Goal: Obtain resource: Obtain resource

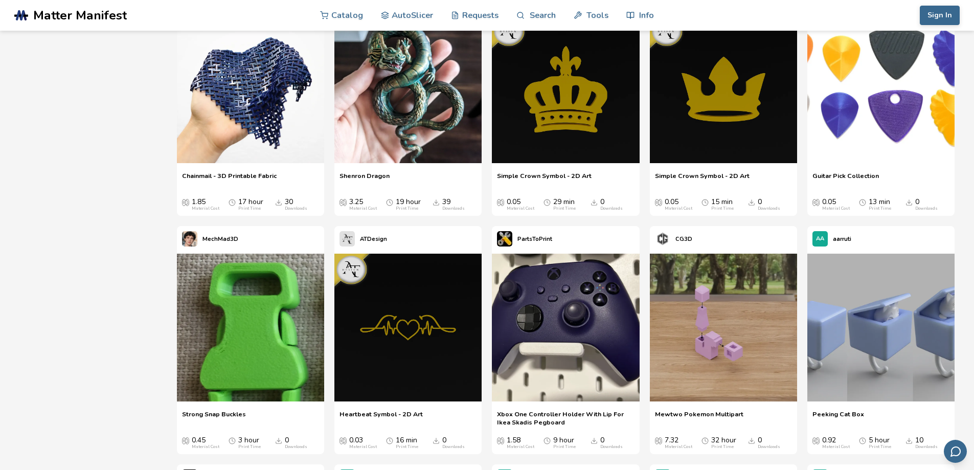
scroll to position [5257, 0]
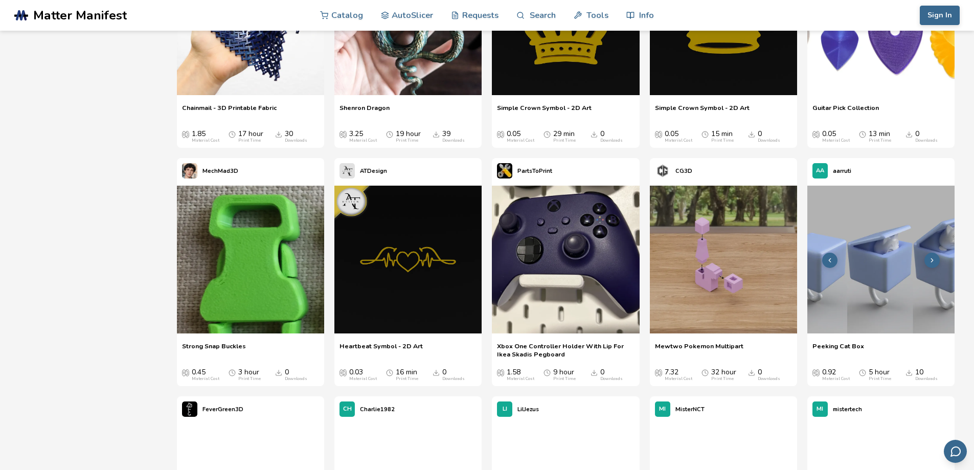
click at [862, 270] on img at bounding box center [881, 259] width 147 height 147
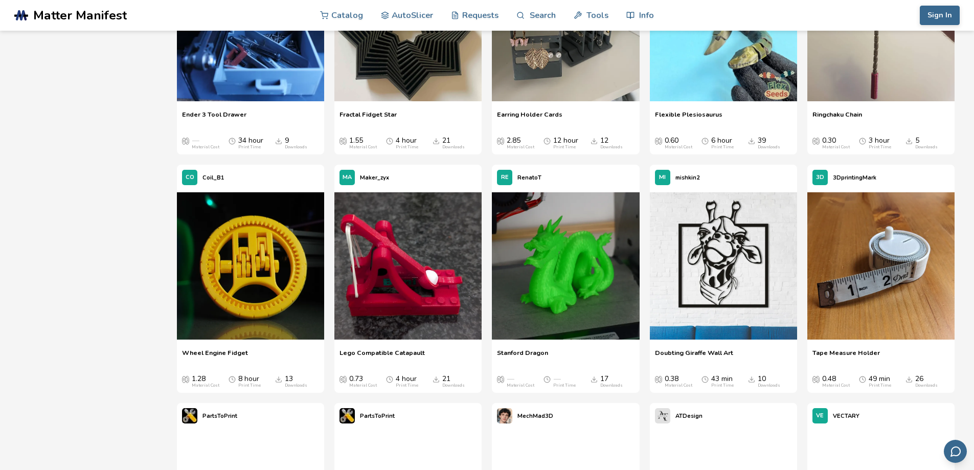
scroll to position [7235, 0]
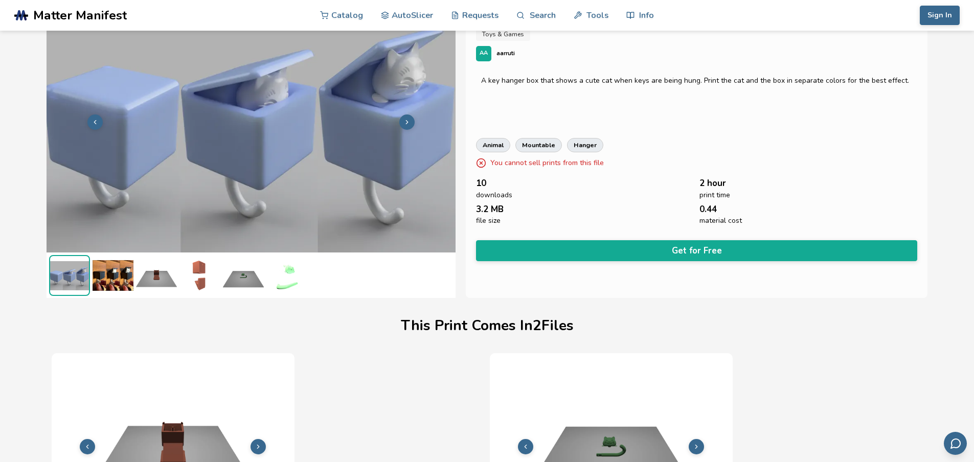
scroll to position [0, 4]
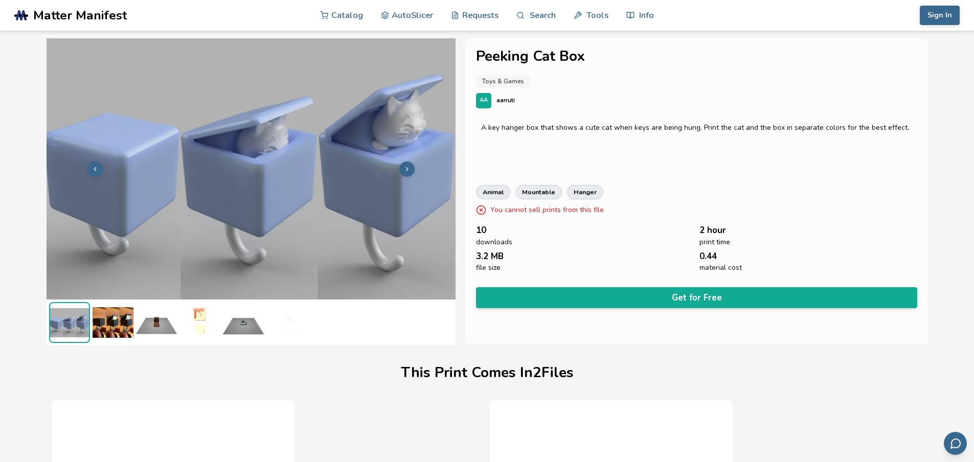
click at [404, 166] on icon at bounding box center [407, 169] width 7 height 7
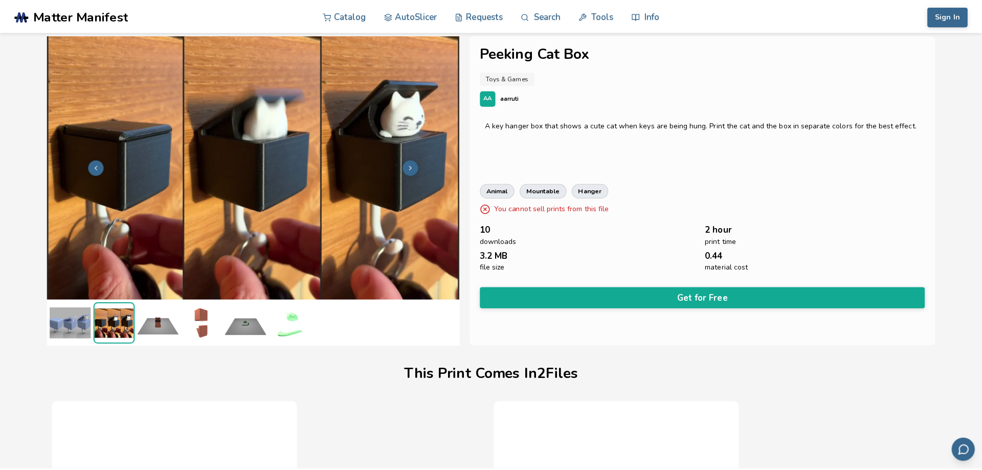
scroll to position [0, 0]
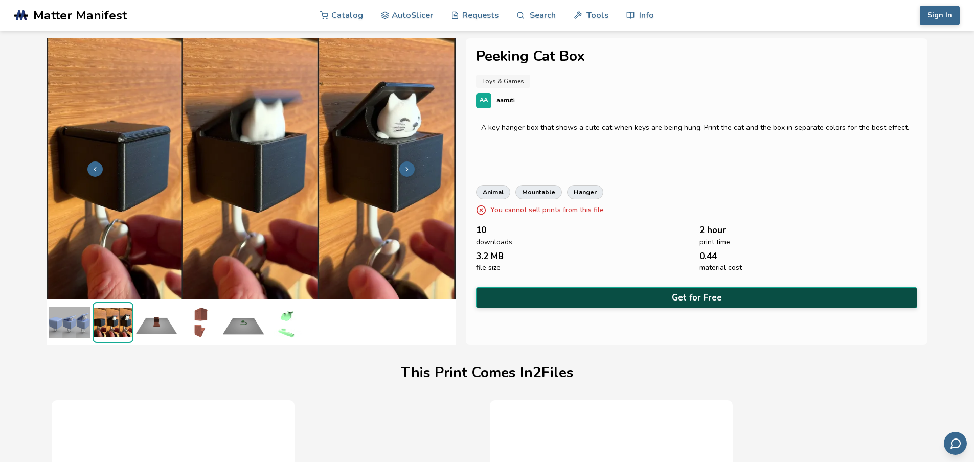
click at [704, 300] on button "Get for Free" at bounding box center [697, 297] width 442 height 21
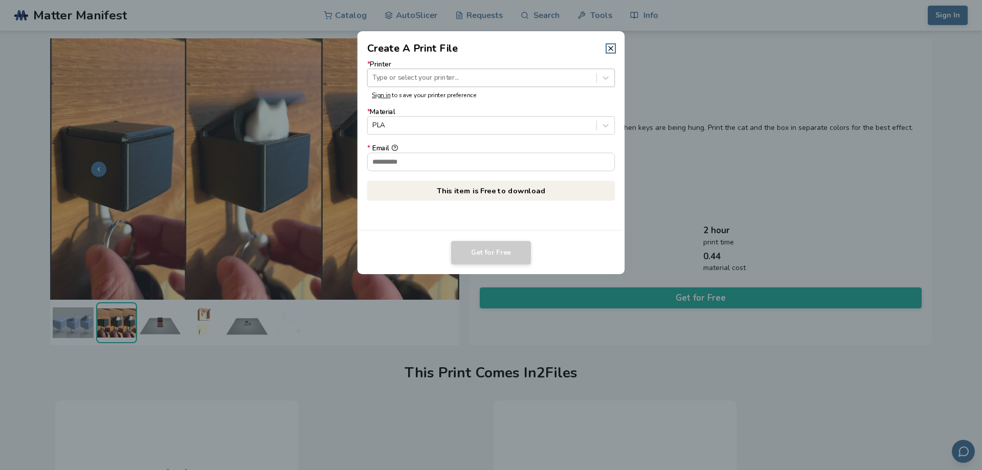
click at [436, 74] on div at bounding box center [481, 78] width 219 height 10
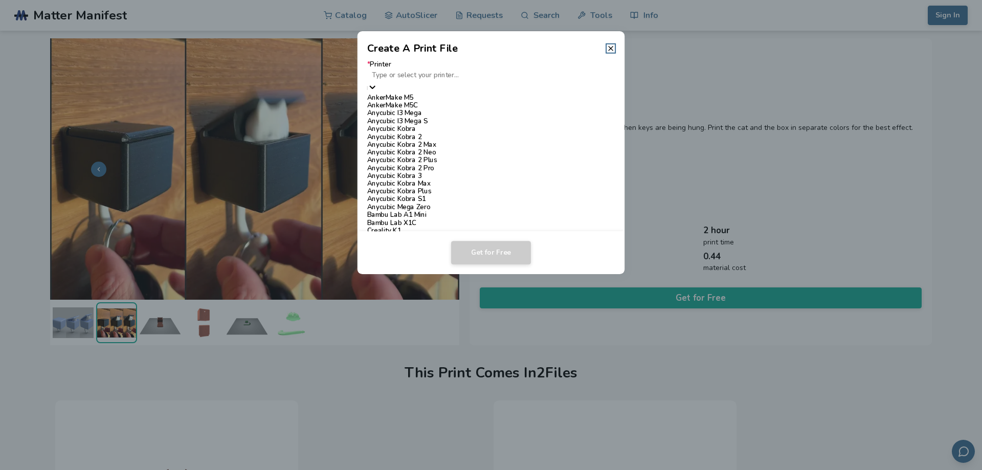
type input "*"
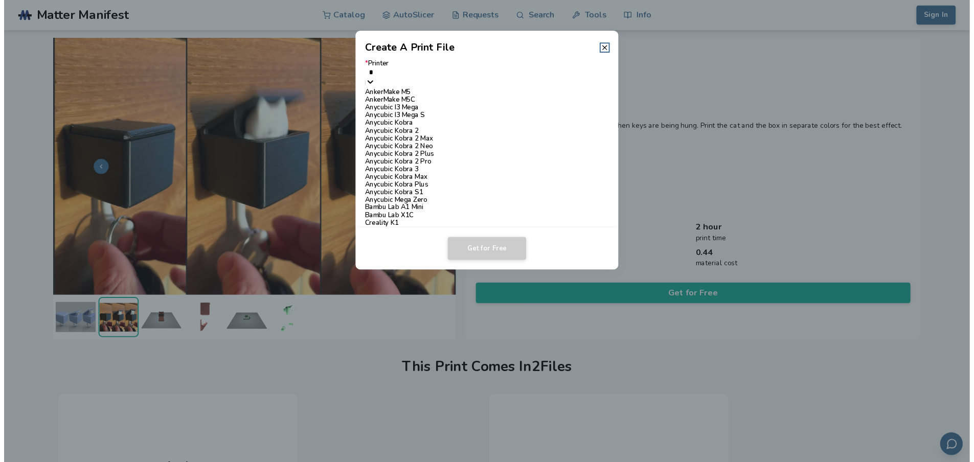
scroll to position [205, 0]
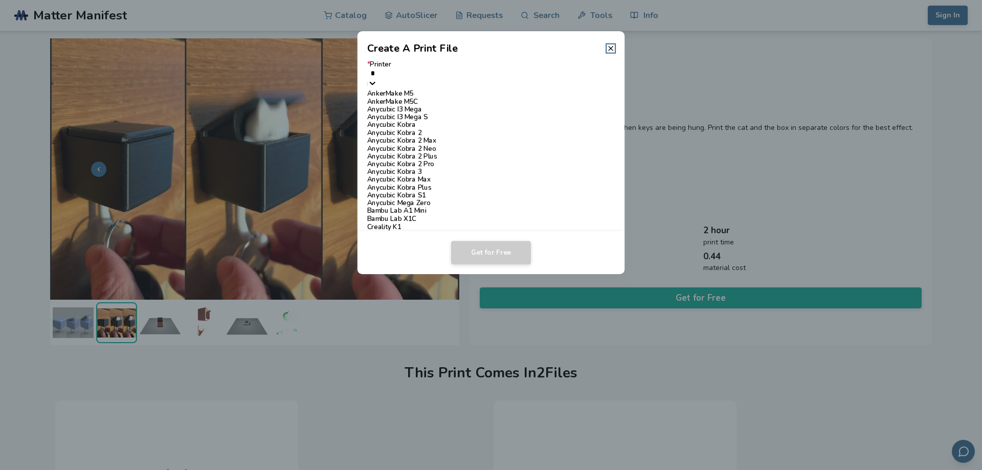
click at [504, 215] on div "Bambu Lab X1C" at bounding box center [491, 219] width 248 height 8
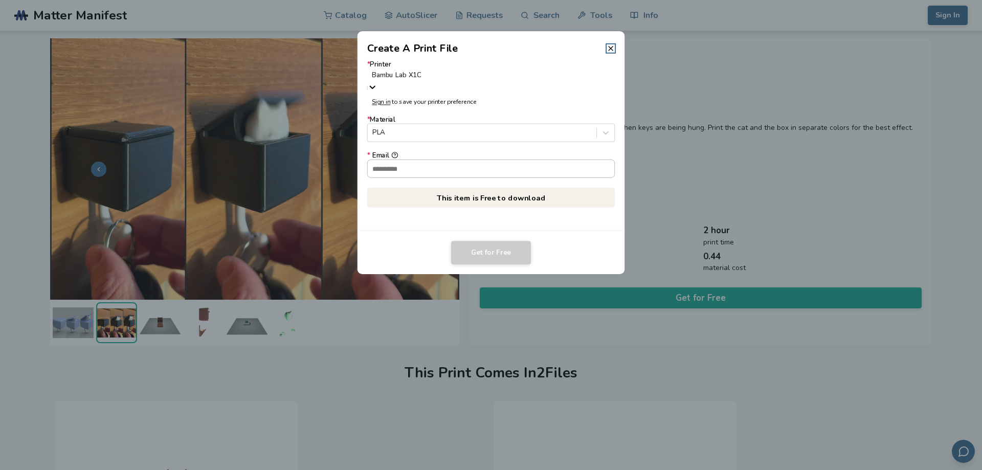
click at [424, 167] on input "* Email" at bounding box center [491, 168] width 247 height 17
type input "**********"
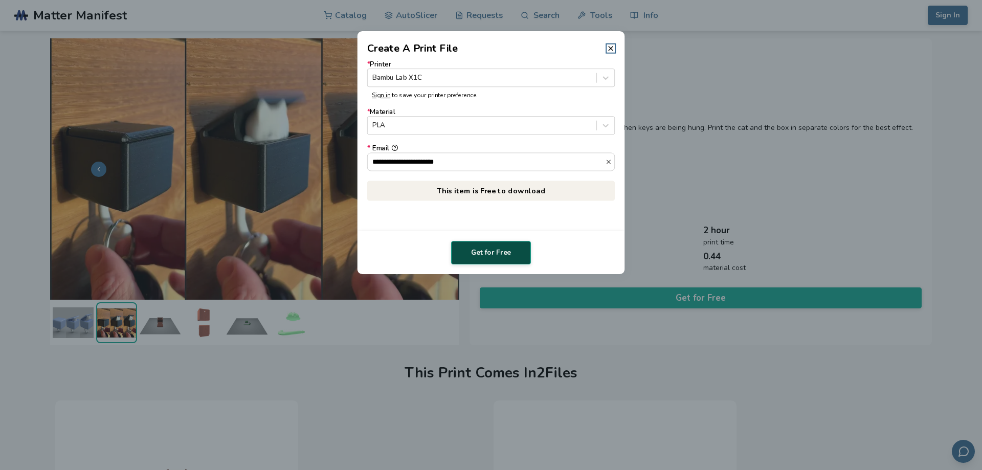
click at [492, 251] on button "Get for Free" at bounding box center [491, 253] width 80 height 24
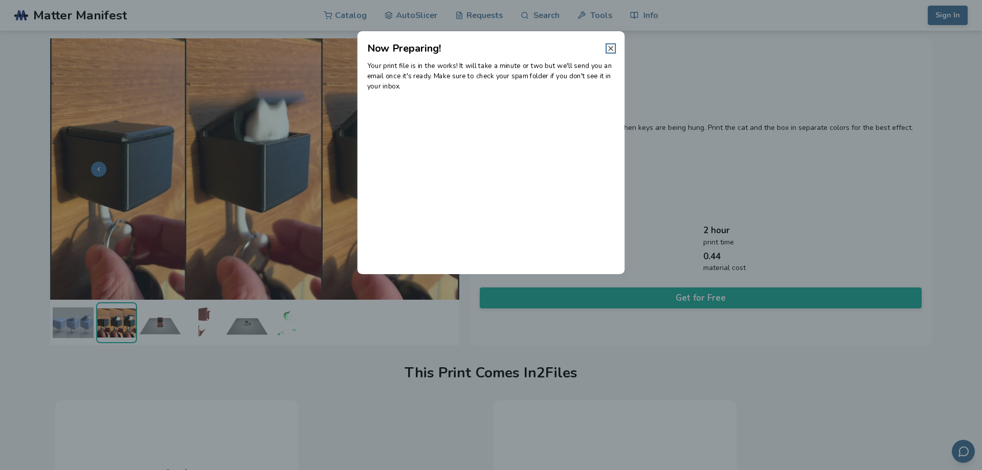
click at [613, 49] on icon at bounding box center [611, 49] width 8 height 8
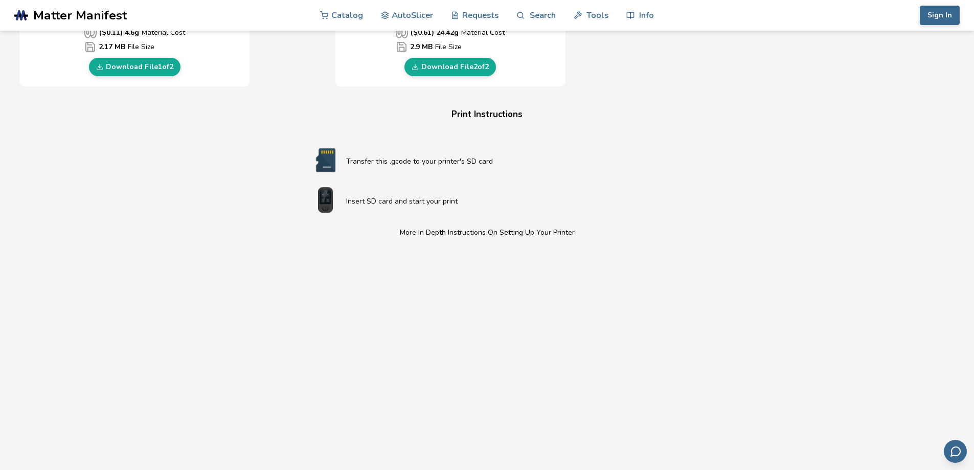
scroll to position [747, 0]
